Goal: Information Seeking & Learning: Learn about a topic

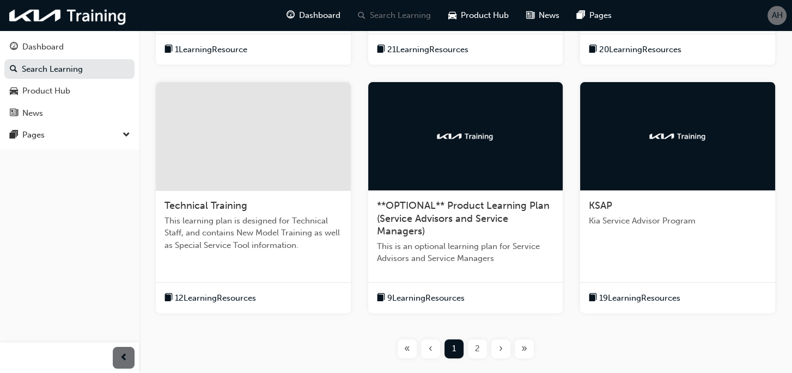
scroll to position [381, 0]
drag, startPoint x: 332, startPoint y: 297, endPoint x: 74, endPoint y: 245, distance: 262.7
click at [74, 245] on div "Dashboard Search Learning Product Hub News Pages Pages" at bounding box center [69, 173] width 139 height 346
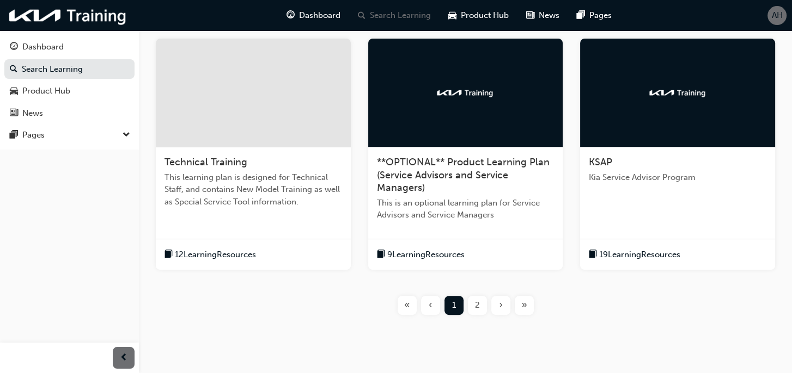
scroll to position [453, 0]
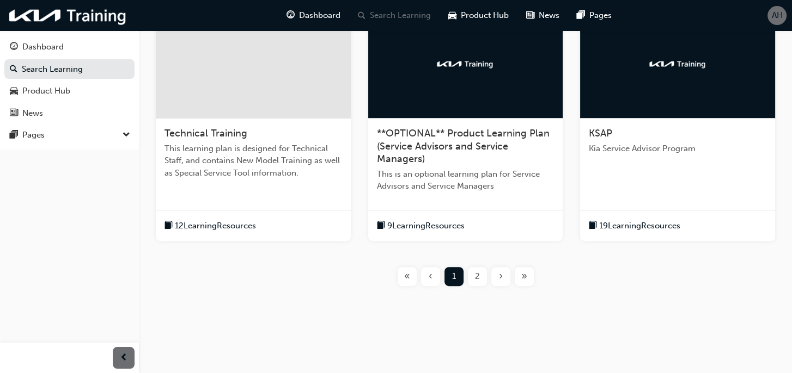
click at [475, 275] on span "2" at bounding box center [477, 277] width 5 height 13
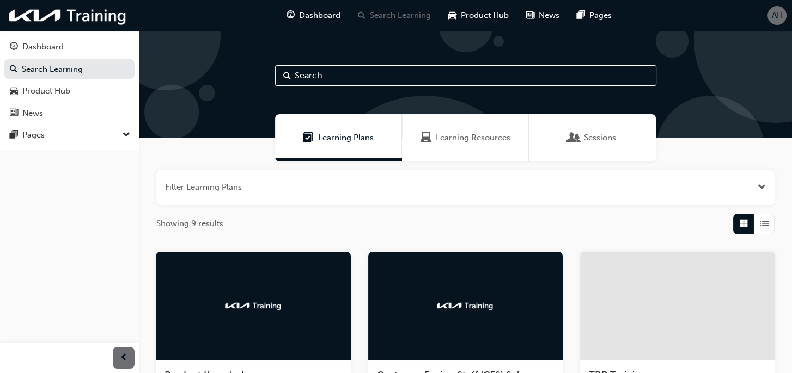
click at [760, 226] on span "List" at bounding box center [764, 224] width 8 height 13
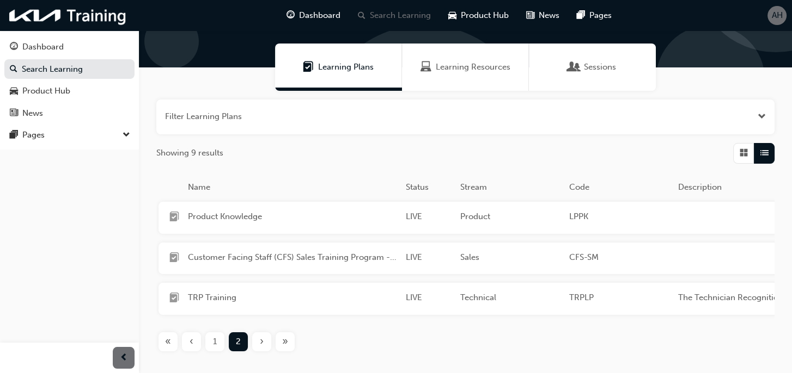
scroll to position [145, 0]
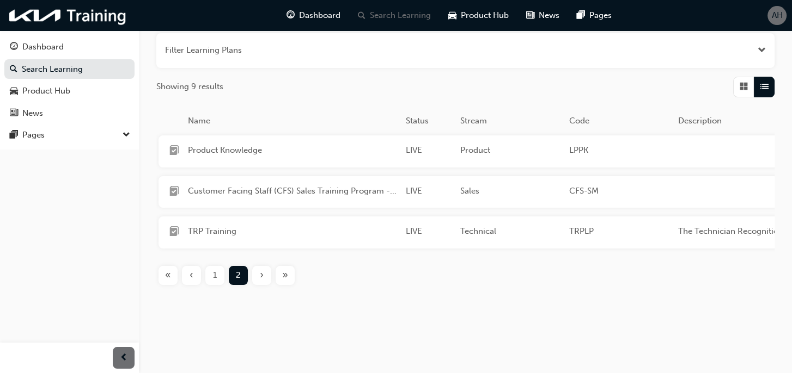
click at [217, 278] on span "1" at bounding box center [215, 275] width 4 height 13
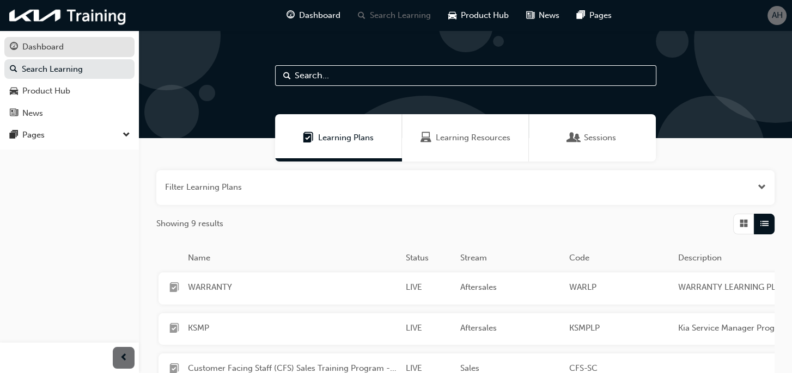
click at [64, 48] on div "Dashboard" at bounding box center [69, 47] width 119 height 14
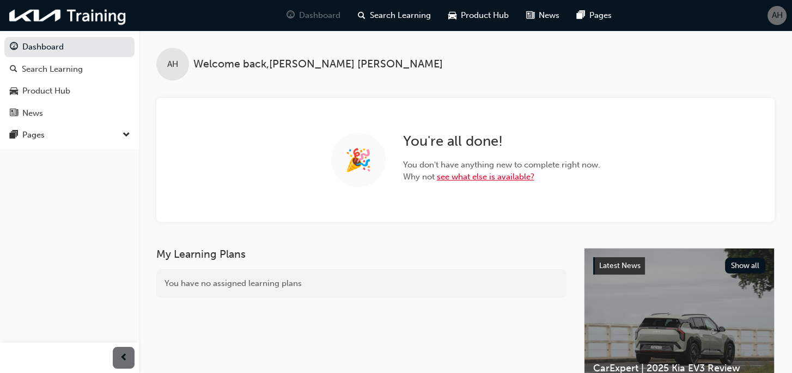
click at [481, 176] on link "see what else is available?" at bounding box center [485, 177] width 97 height 10
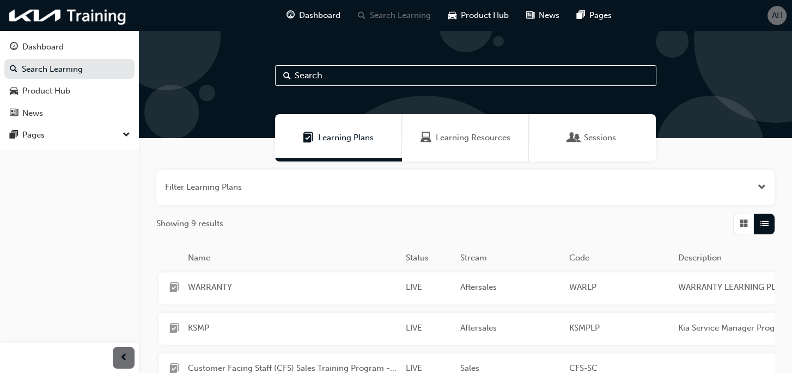
click at [414, 138] on div "Learning Resources" at bounding box center [465, 137] width 127 height 47
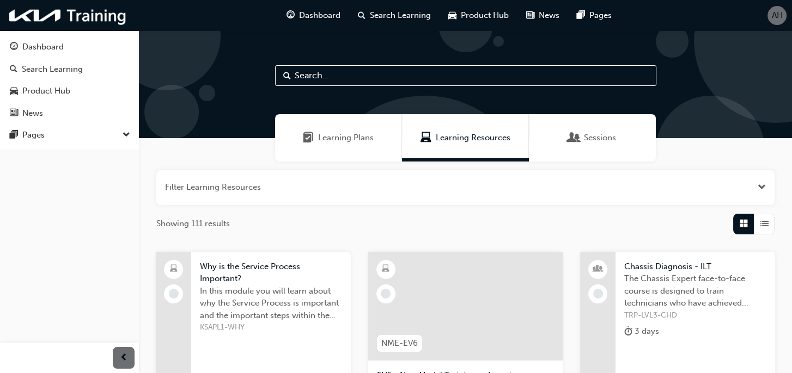
click at [359, 138] on span "Learning Plans" at bounding box center [346, 138] width 56 height 13
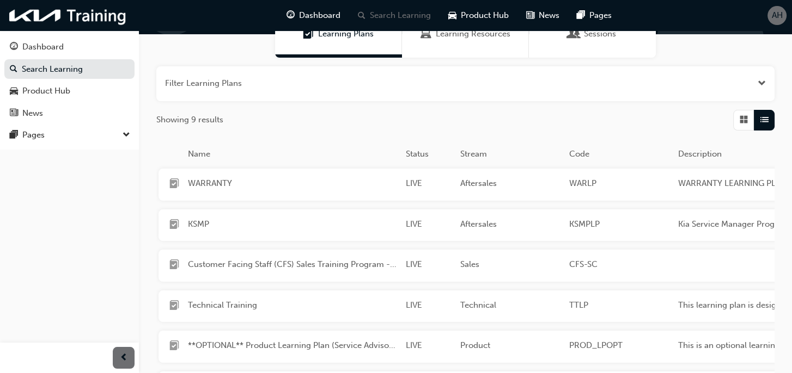
scroll to position [109, 0]
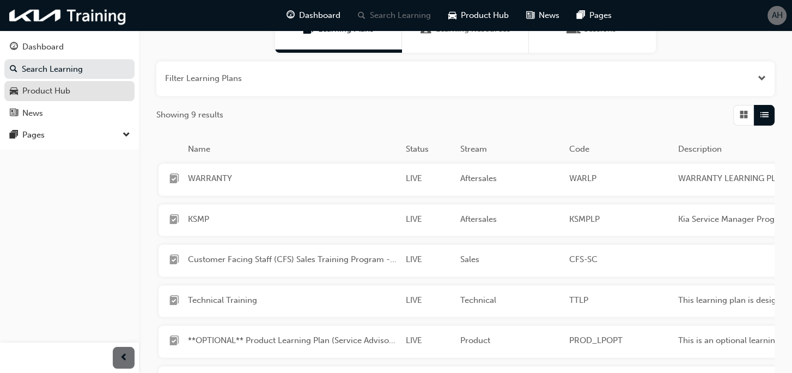
click at [14, 95] on span "car-icon" at bounding box center [14, 92] width 8 height 10
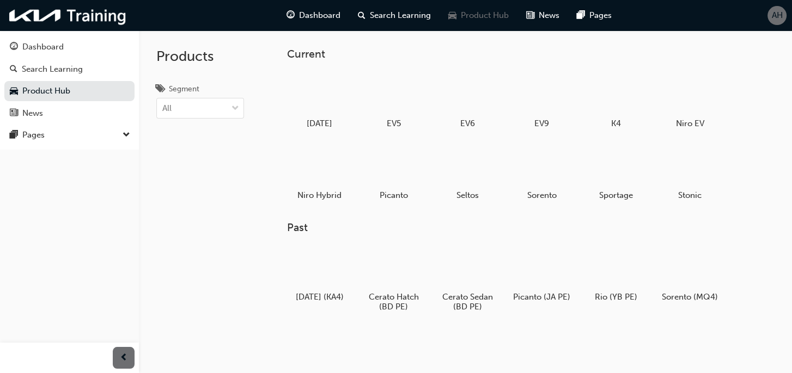
click at [198, 255] on div "Products Segment All" at bounding box center [200, 216] width 122 height 373
click at [48, 70] on div "Search Learning" at bounding box center [52, 69] width 61 height 13
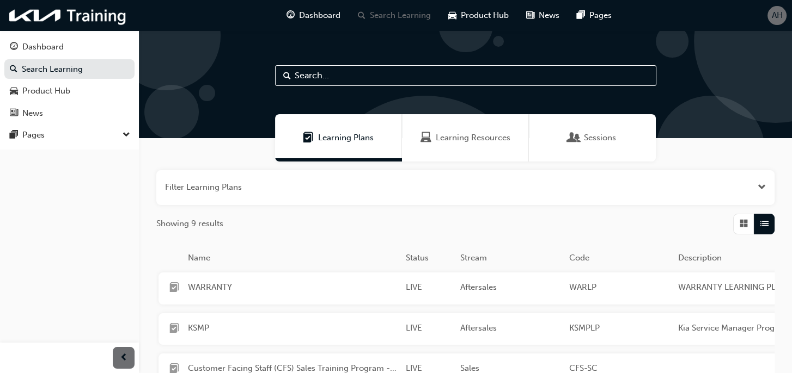
click at [174, 286] on span "learningplan-icon" at bounding box center [174, 289] width 10 height 12
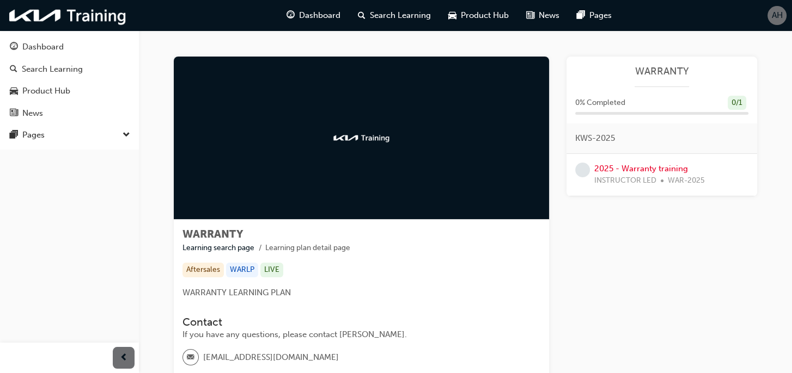
click at [357, 139] on img at bounding box center [362, 138] width 60 height 11
click at [185, 242] on ul "Learning search page Learning plan detail page" at bounding box center [361, 248] width 358 height 13
click at [226, 249] on link "Learning search page" at bounding box center [218, 247] width 72 height 9
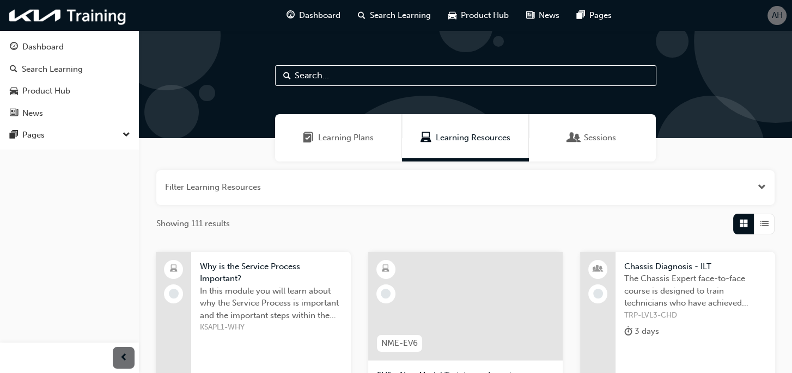
click at [400, 350] on div "NME-EV6" at bounding box center [399, 343] width 45 height 17
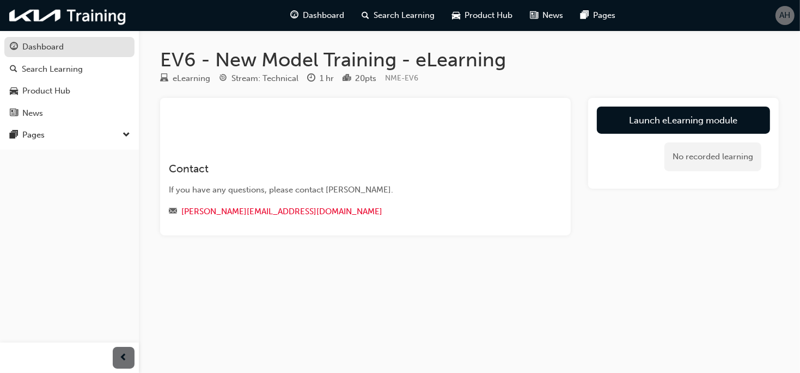
click at [69, 48] on div "Dashboard" at bounding box center [69, 47] width 119 height 14
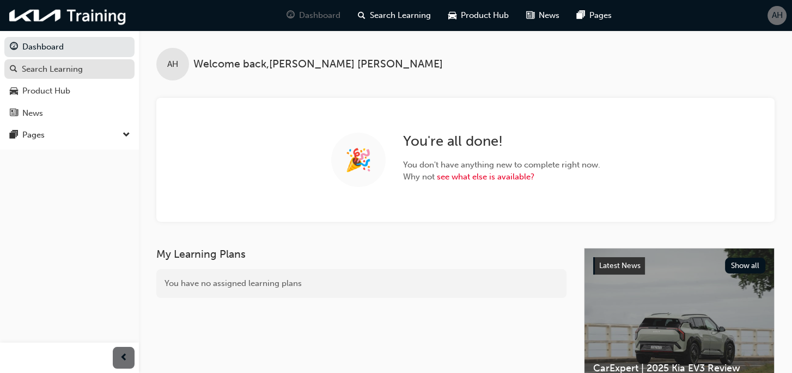
click at [44, 69] on div "Search Learning" at bounding box center [52, 69] width 61 height 13
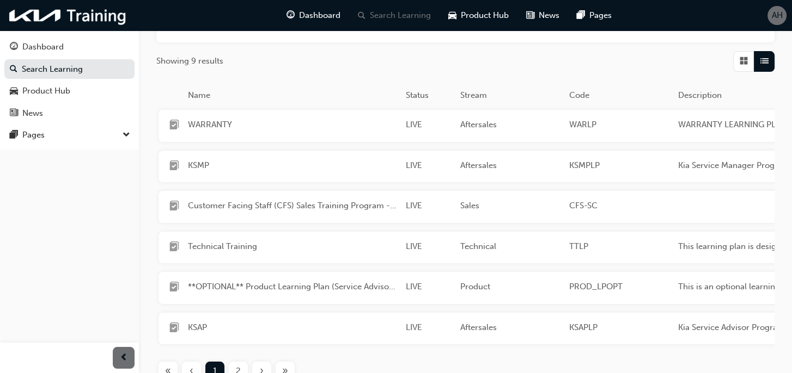
scroll to position [163, 0]
click at [237, 108] on div "Name Status Stream Code Description" at bounding box center [528, 99] width 741 height 21
click at [213, 122] on span "WARRANTY" at bounding box center [292, 124] width 209 height 13
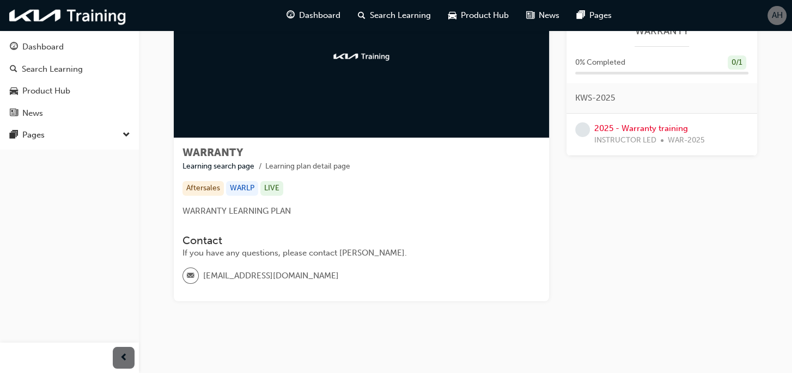
scroll to position [89, 0]
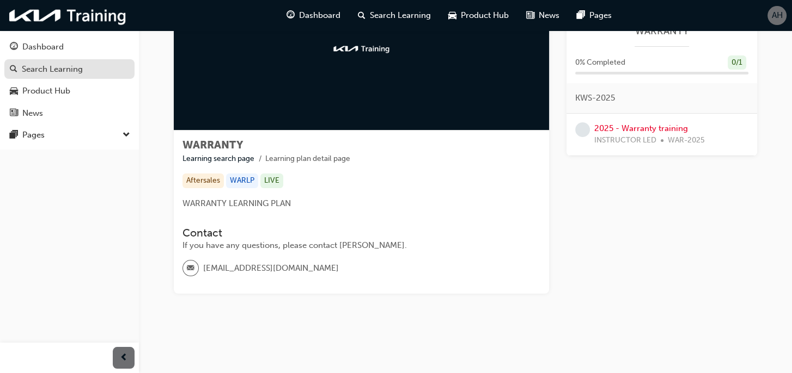
click at [81, 69] on div "Search Learning" at bounding box center [52, 69] width 61 height 13
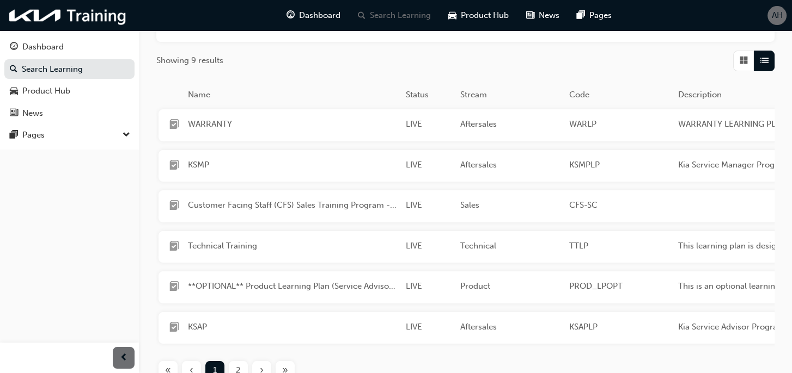
scroll to position [218, 0]
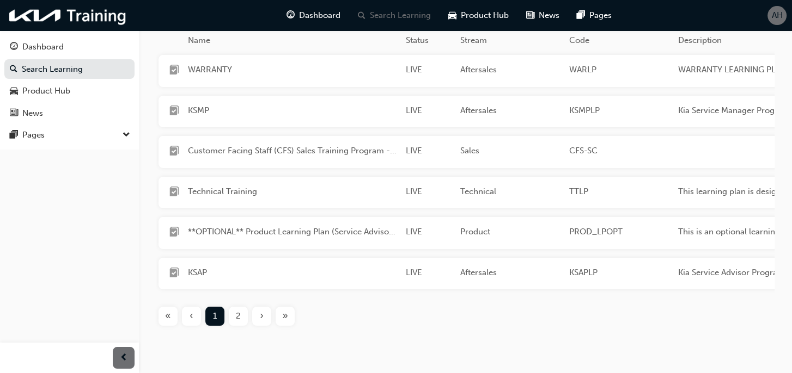
click at [235, 324] on div "2" at bounding box center [238, 316] width 19 height 19
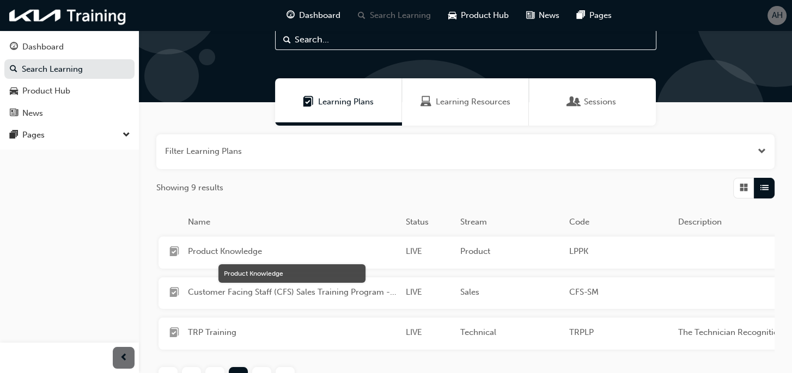
scroll to position [145, 0]
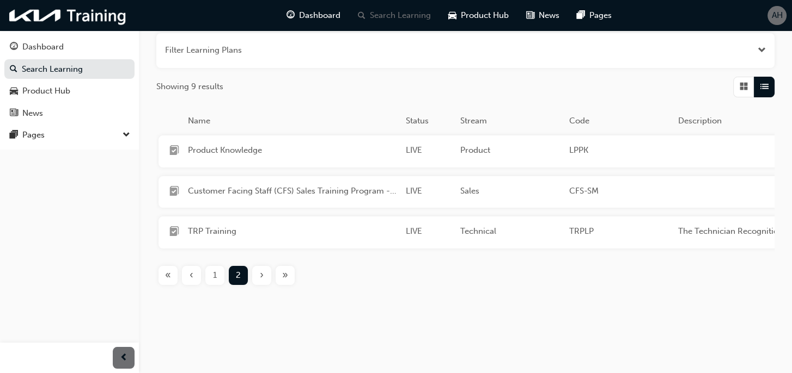
click at [221, 270] on div "1" at bounding box center [214, 275] width 19 height 19
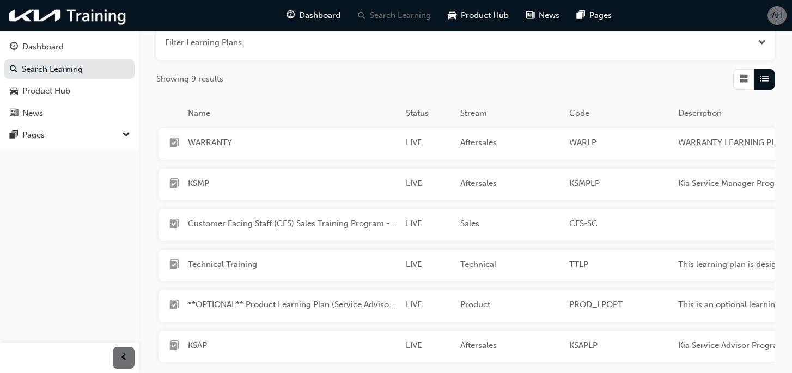
click at [221, 152] on div "WARRANTY LIVE Aftersales WARLP WARRANTY LEARNING PLAN" at bounding box center [528, 144] width 741 height 32
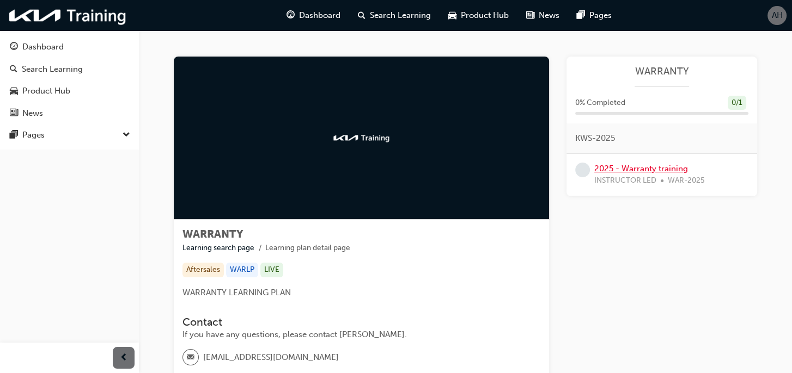
click at [624, 168] on link "2025 - Warranty training" at bounding box center [641, 169] width 94 height 10
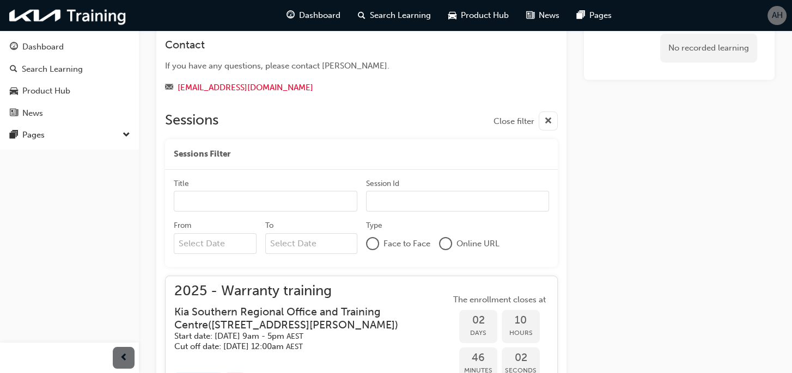
scroll to position [233, 0]
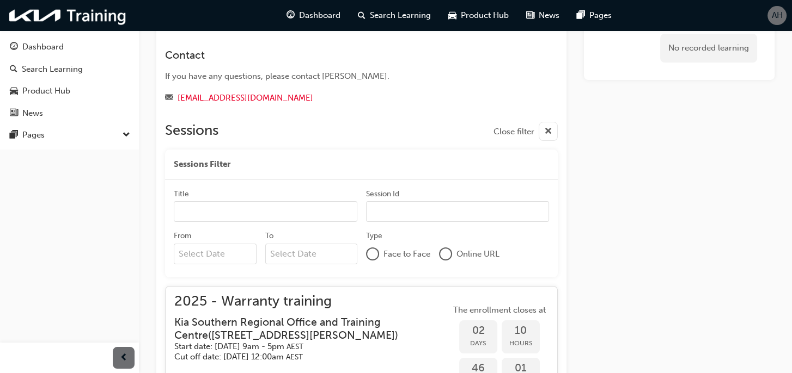
click at [445, 253] on div at bounding box center [445, 254] width 11 height 11
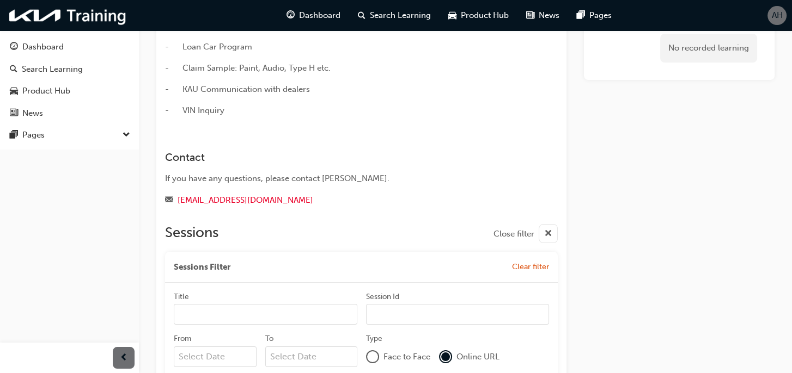
scroll to position [0, 0]
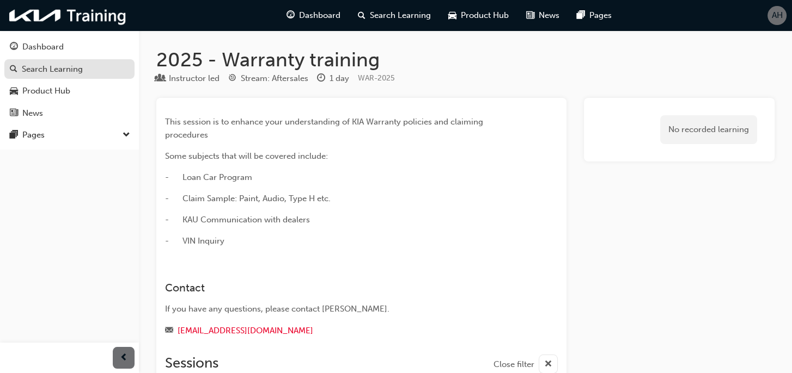
click at [30, 69] on div "Search Learning" at bounding box center [52, 69] width 61 height 13
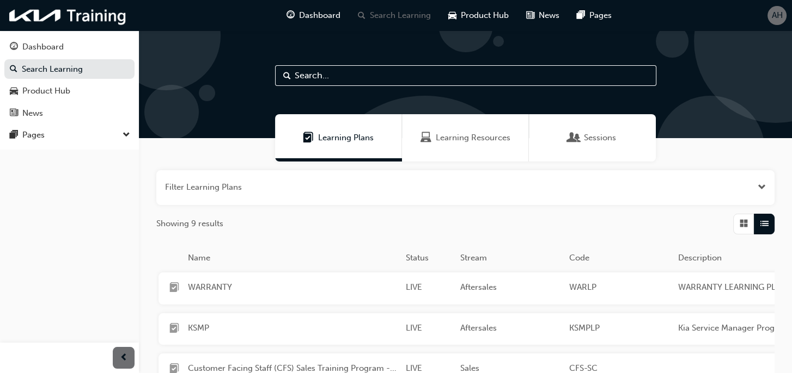
click at [601, 136] on span "Sessions" at bounding box center [600, 138] width 32 height 13
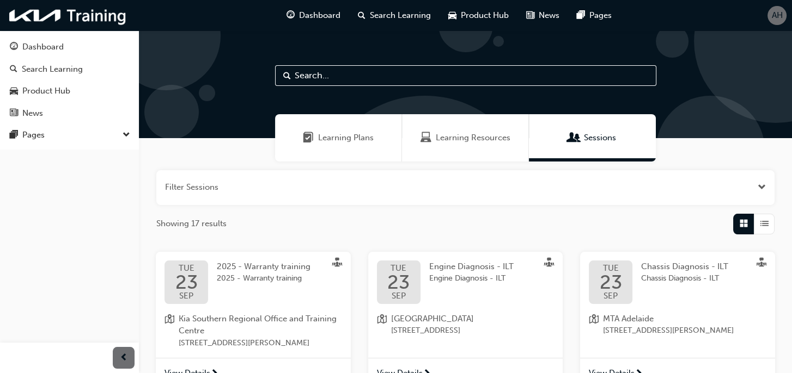
click at [324, 159] on div "Learning Plans" at bounding box center [338, 137] width 127 height 47
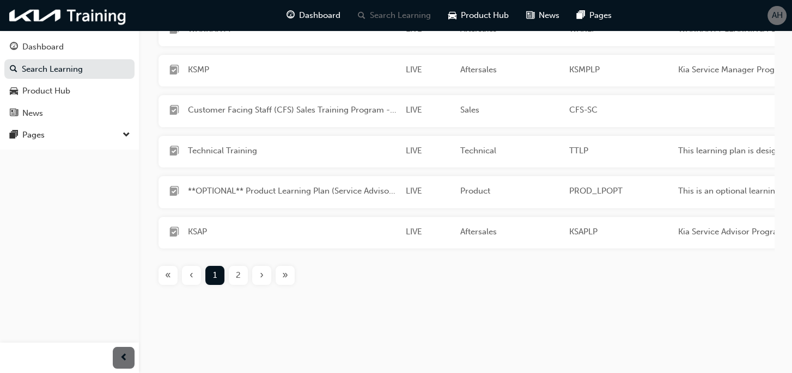
scroll to position [212, 0]
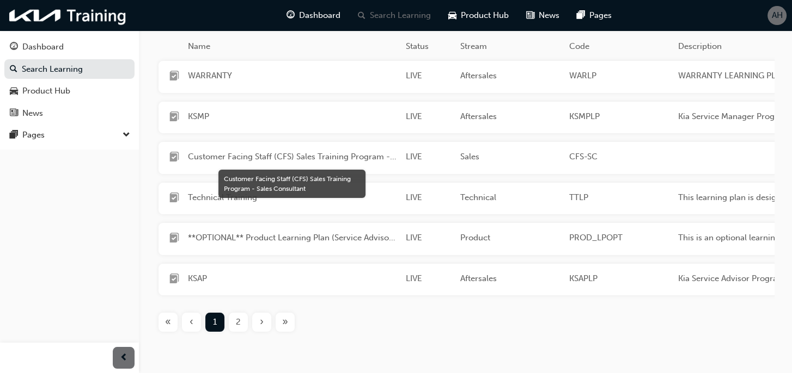
click at [213, 155] on span "Customer Facing Staff (CFS) Sales Training Program - Sales Consultant" at bounding box center [292, 157] width 209 height 13
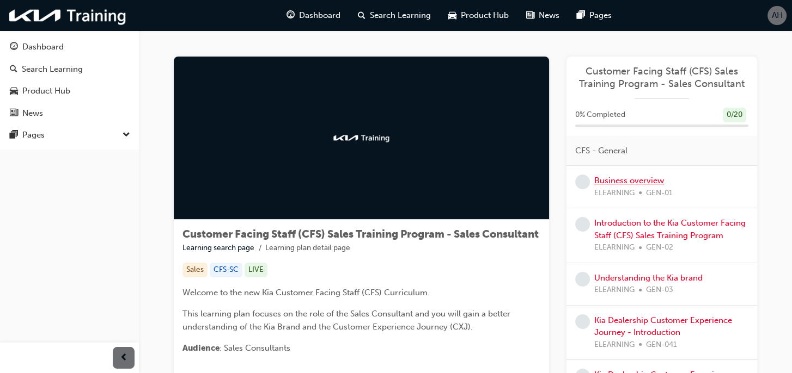
click at [602, 179] on link "Business overview" at bounding box center [629, 181] width 70 height 10
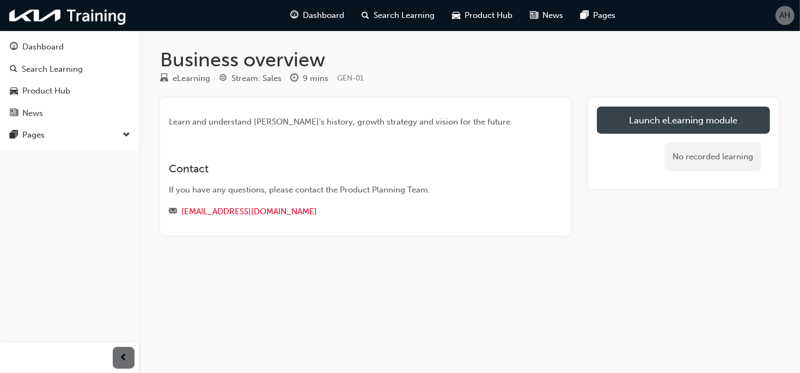
click at [700, 123] on link "Launch eLearning module" at bounding box center [683, 120] width 173 height 27
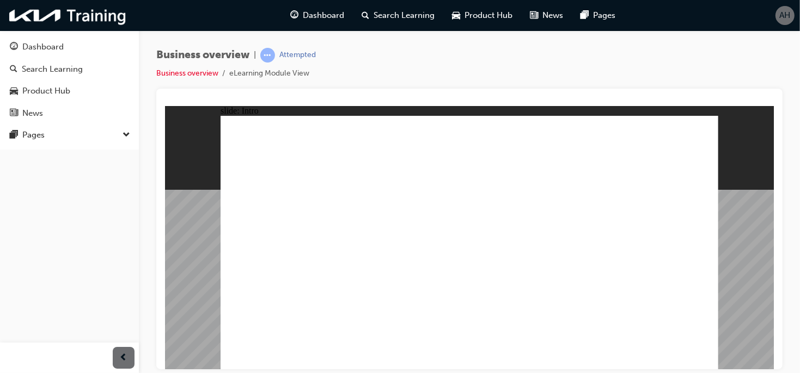
click at [790, 183] on div "Business overview | Attempted Business overview eLearning Module View" at bounding box center [469, 188] width 661 height 316
click at [69, 311] on div "Dashboard Search Learning Product Hub News Pages Pages" at bounding box center [69, 173] width 139 height 346
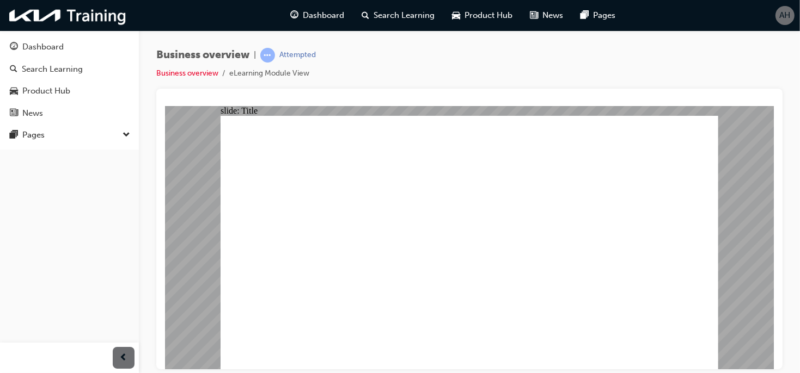
click at [791, 353] on div "Business overview | Attempted Business overview eLearning Module View" at bounding box center [400, 186] width 800 height 373
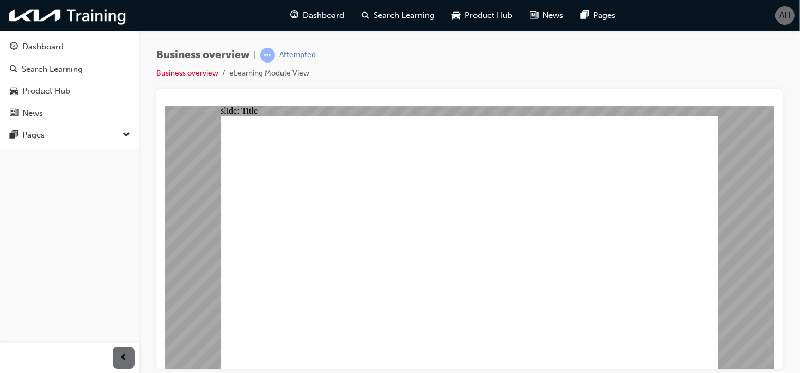
click at [42, 202] on div "Dashboard Search Learning Product Hub News Pages Pages" at bounding box center [69, 173] width 139 height 346
